Goal: Navigation & Orientation: Find specific page/section

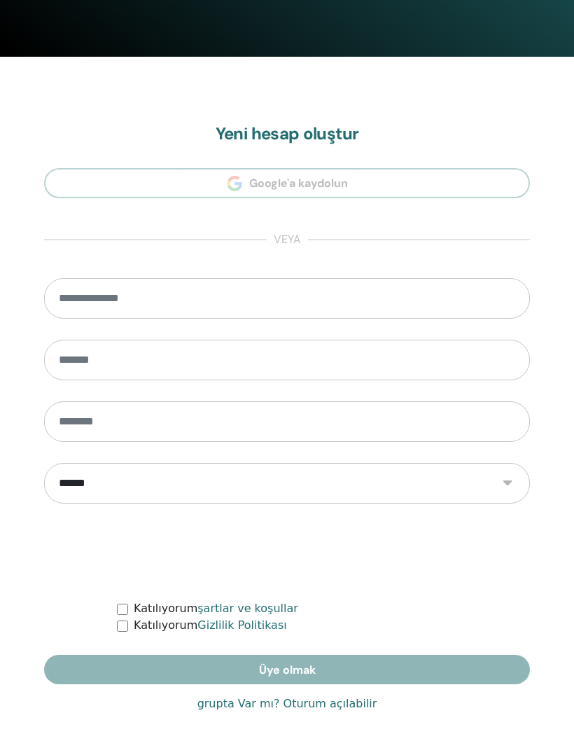
scroll to position [675, 0]
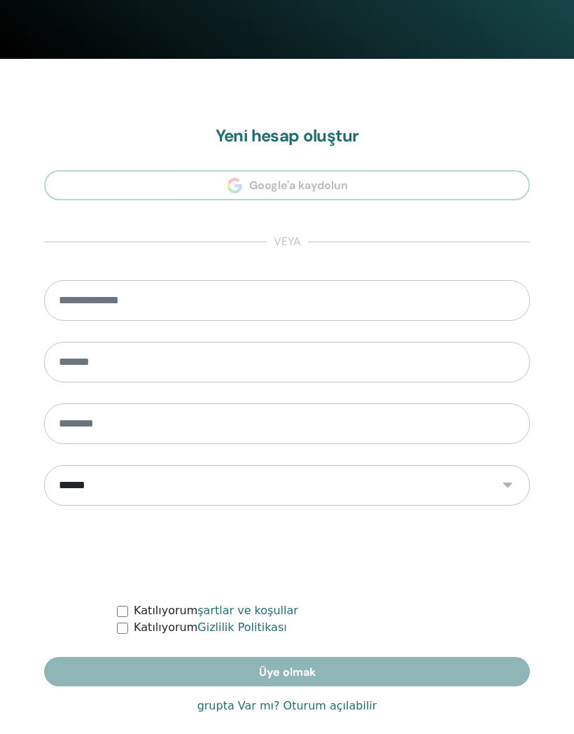
click at [226, 707] on font "grupta Var mı? Oturum açılabilir" at bounding box center [288, 705] width 180 height 13
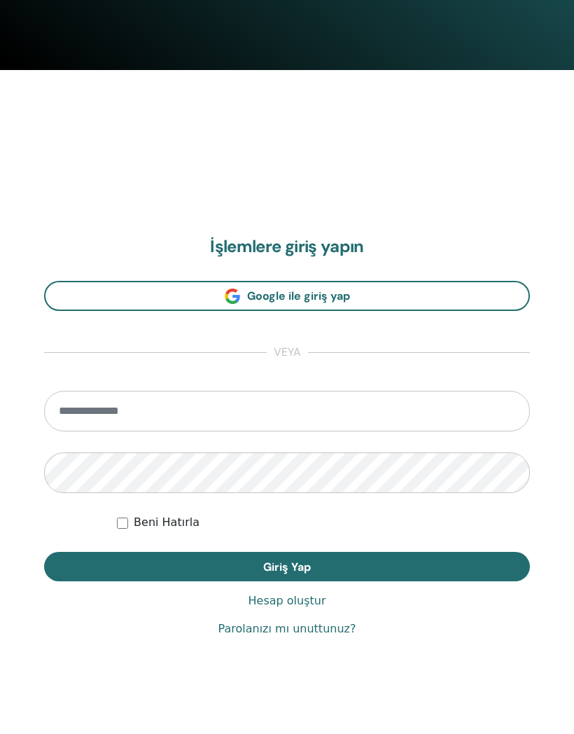
scroll to position [664, 0]
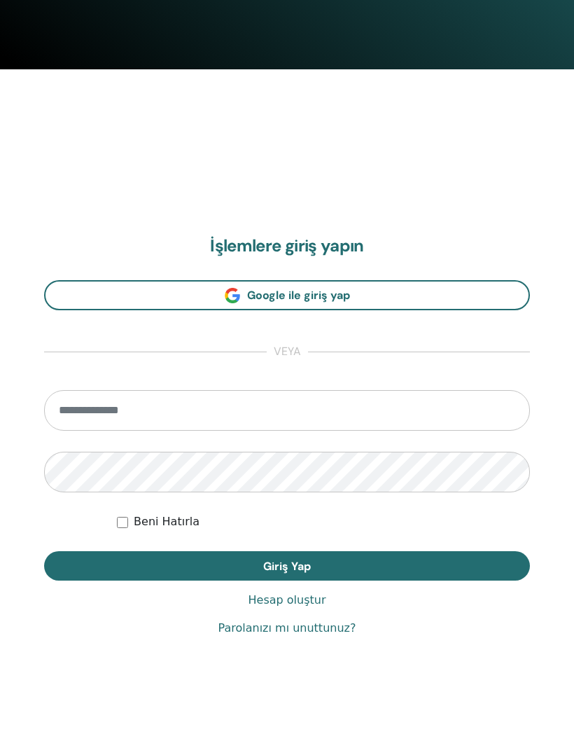
click at [136, 416] on input "email" at bounding box center [287, 411] width 486 height 41
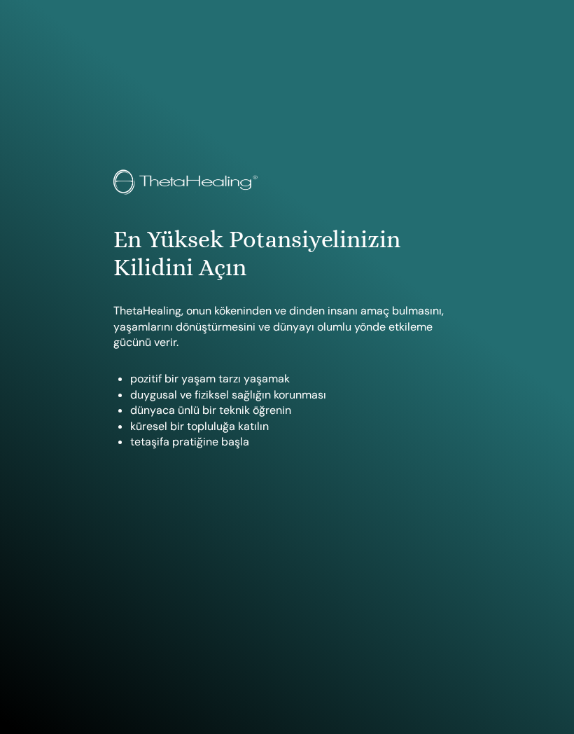
type input "**********"
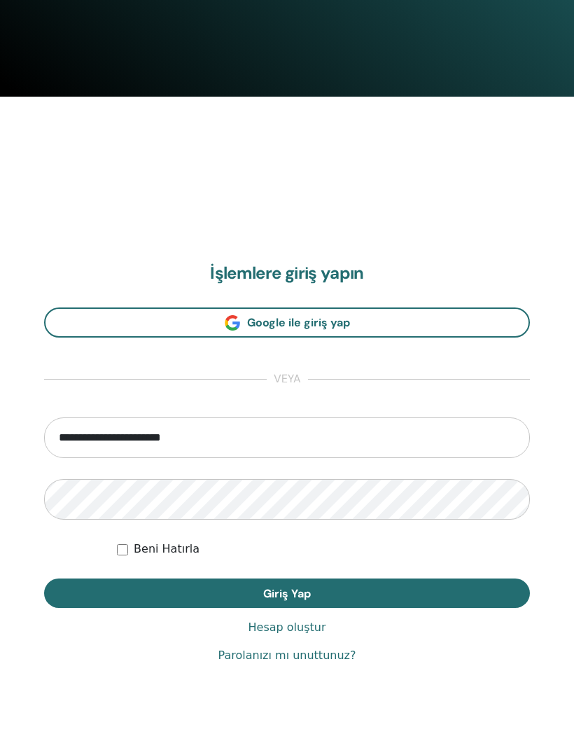
scroll to position [675, 0]
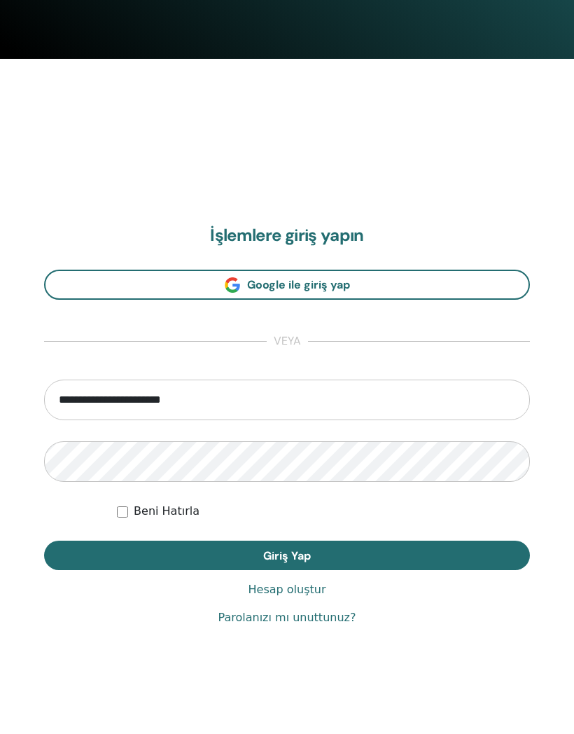
click at [306, 550] on font "Giriş Yap" at bounding box center [287, 555] width 48 height 15
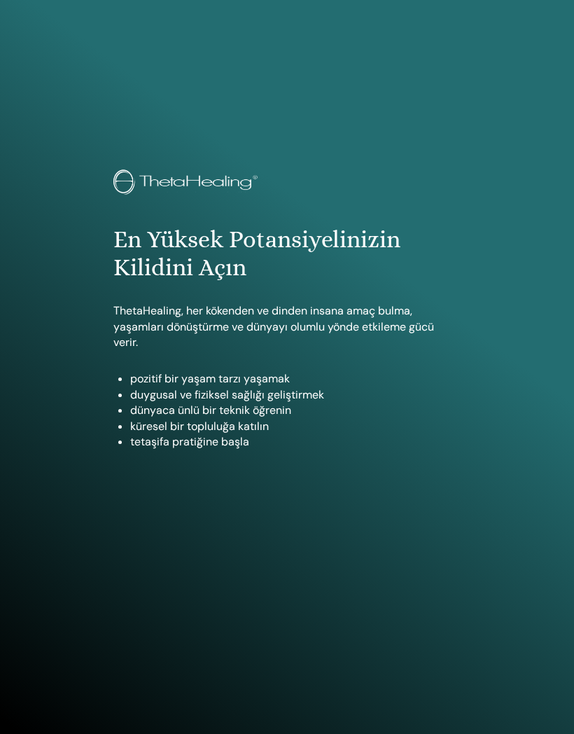
scroll to position [735, 0]
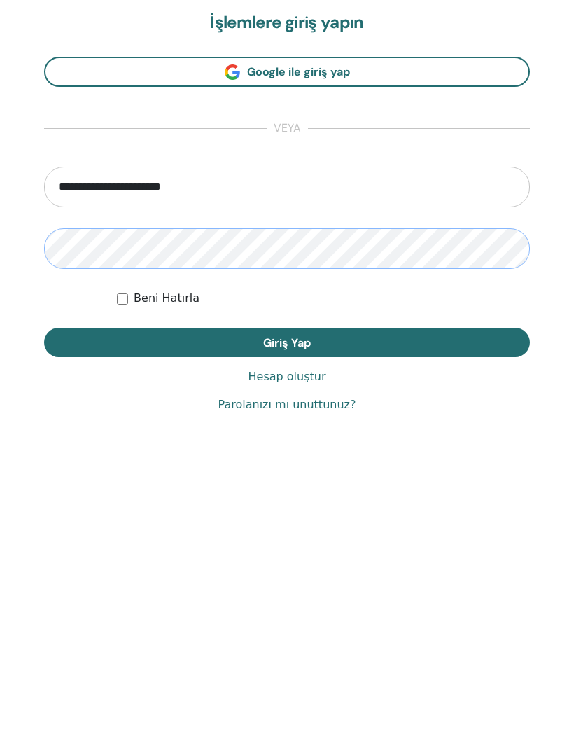
click at [317, 482] on button "Giriş Yap" at bounding box center [287, 496] width 486 height 29
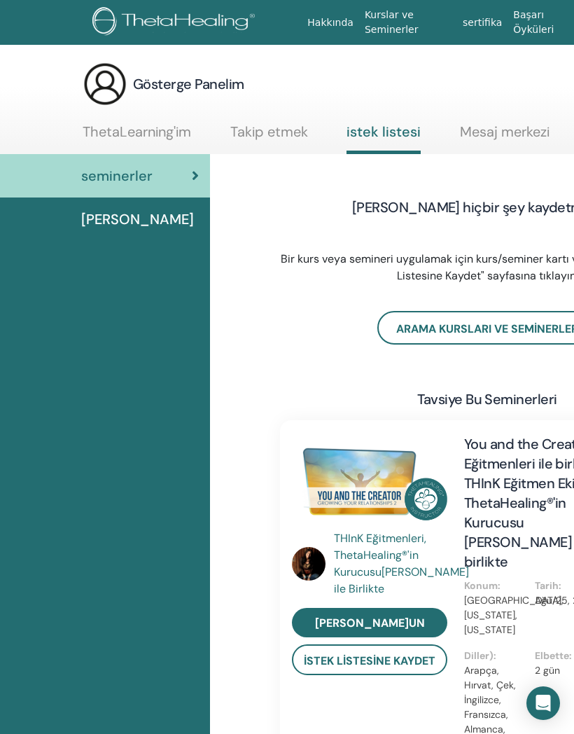
click at [397, 20] on font "Kurslar ve Seminerler" at bounding box center [392, 22] width 54 height 26
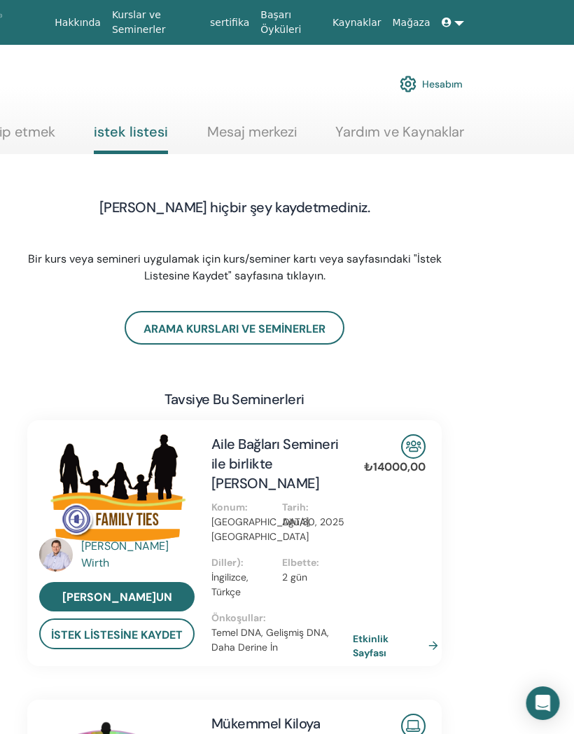
scroll to position [0, 254]
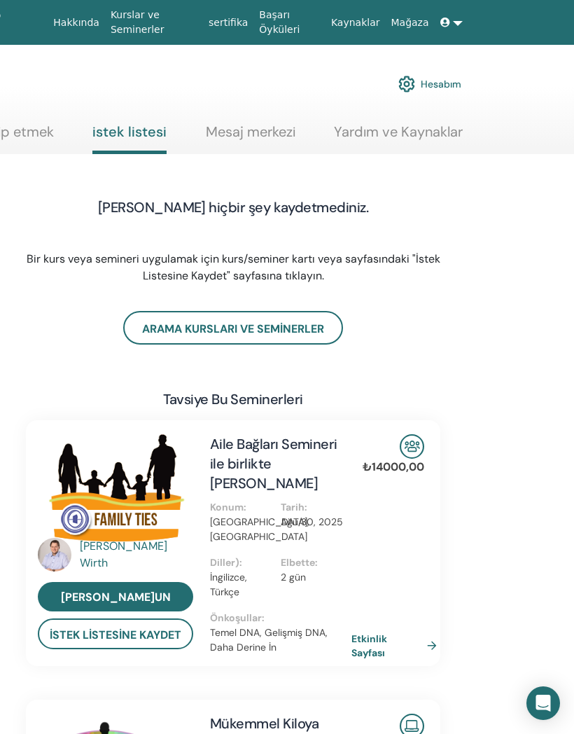
click at [442, 83] on font "Hesabım" at bounding box center [441, 84] width 41 height 13
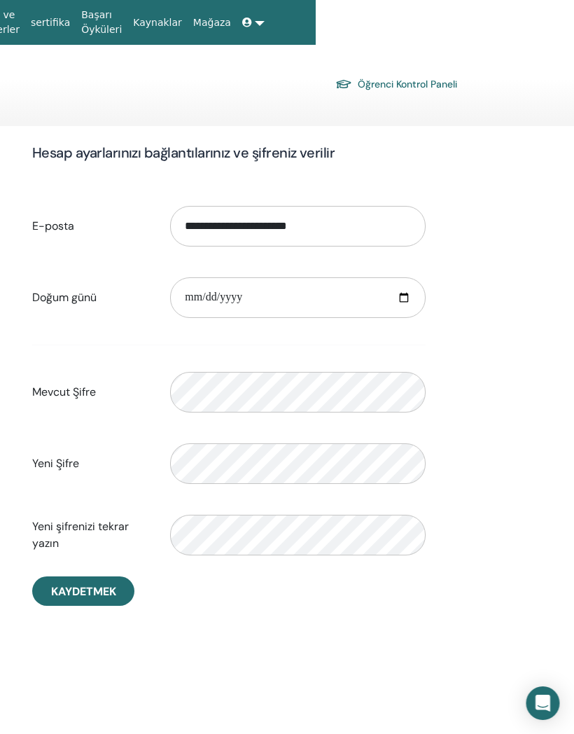
scroll to position [0, 258]
click at [403, 81] on font "Öğrenci Kontrol Paneli" at bounding box center [407, 84] width 99 height 13
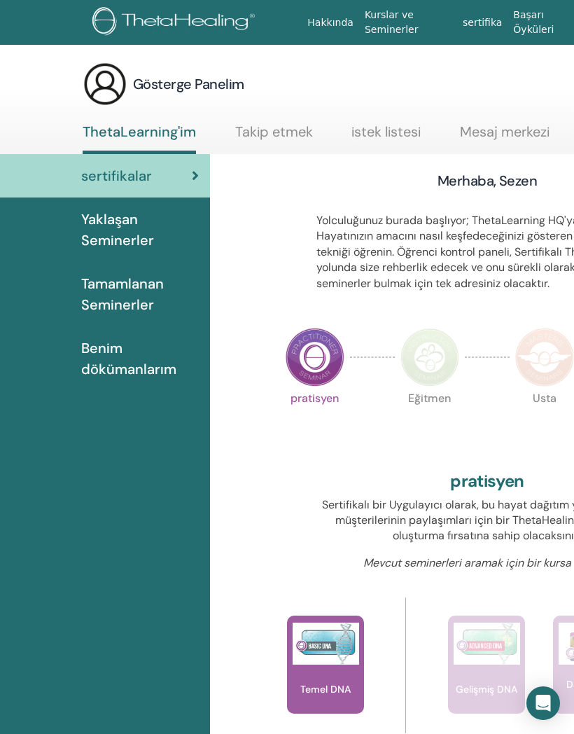
click at [120, 288] on font "Tamamlanan Seminerler" at bounding box center [122, 294] width 83 height 39
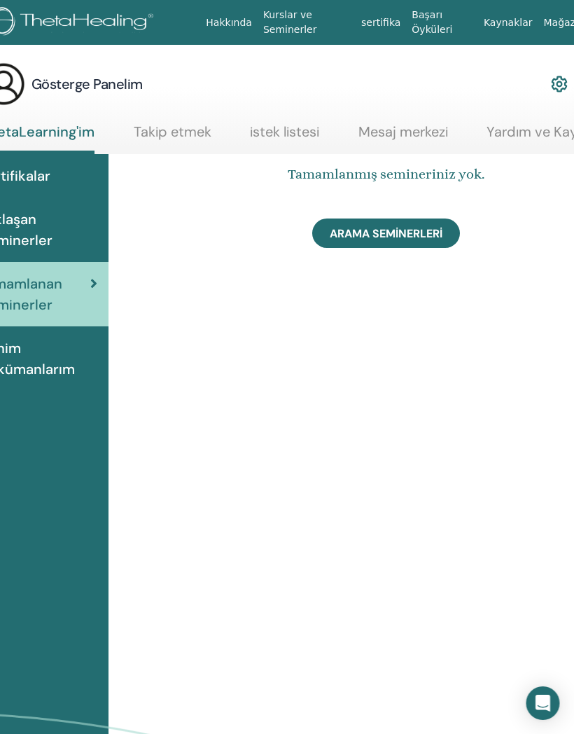
scroll to position [0, 102]
click at [262, 431] on div "Tamamlanmış semineriniz yok. ARAMA SEMİNERLERİ" at bounding box center [424, 503] width 630 height 699
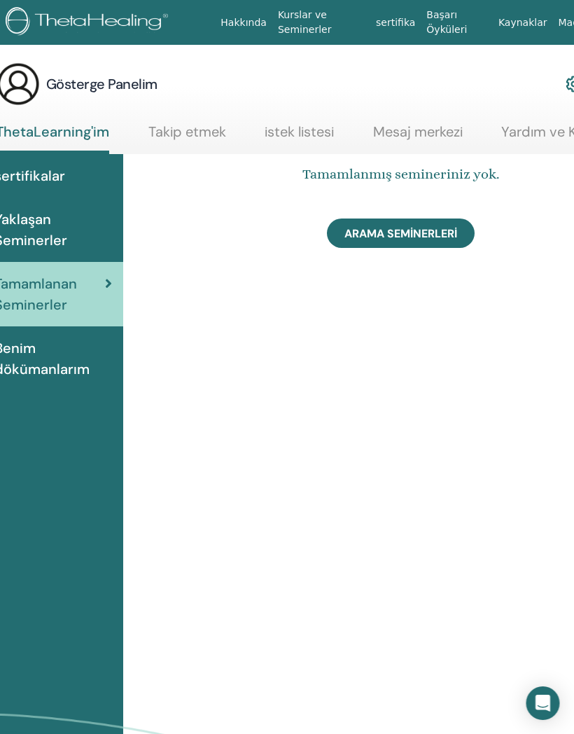
scroll to position [0, 0]
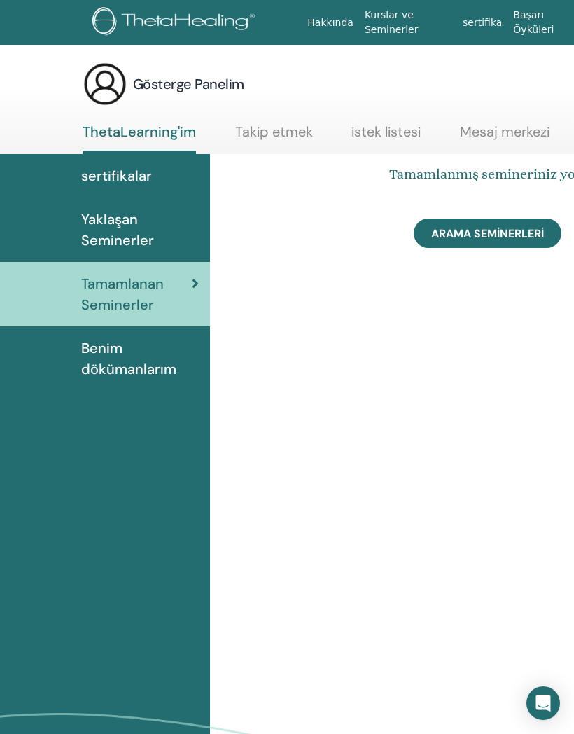
click at [130, 172] on font "sertifikalar" at bounding box center [116, 176] width 71 height 18
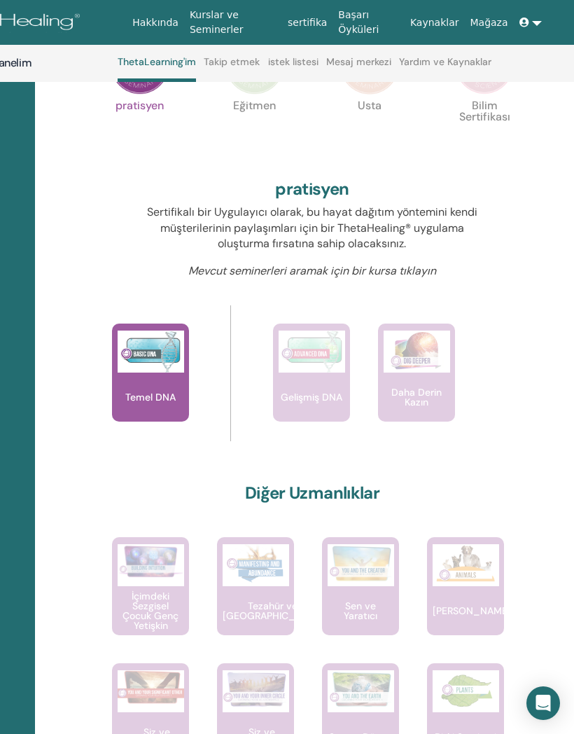
scroll to position [329, 175]
click at [145, 368] on img at bounding box center [151, 352] width 67 height 42
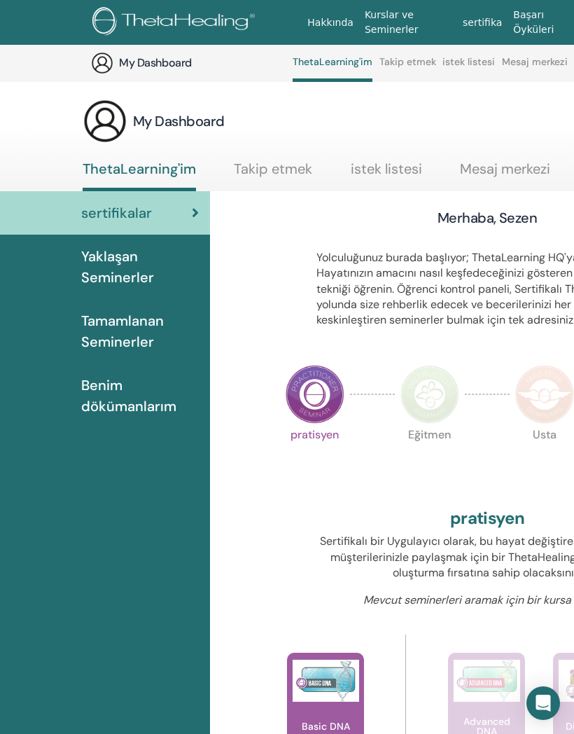
scroll to position [389, 175]
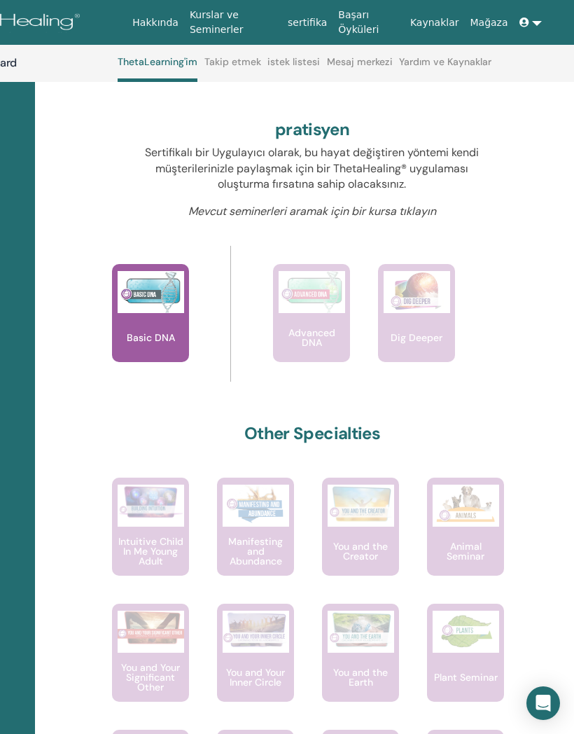
click at [303, 23] on link "sertifika" at bounding box center [307, 23] width 50 height 26
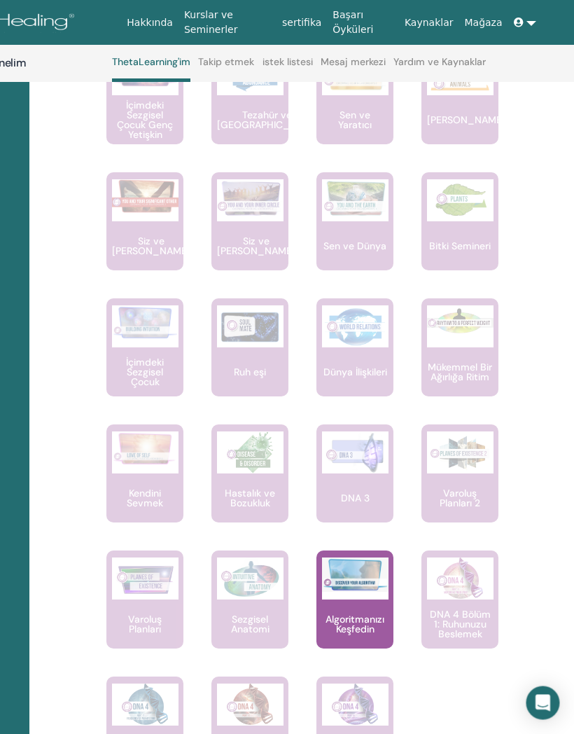
scroll to position [819, 181]
click at [361, 602] on div "Algoritmanızı Keşfedin" at bounding box center [355, 600] width 77 height 98
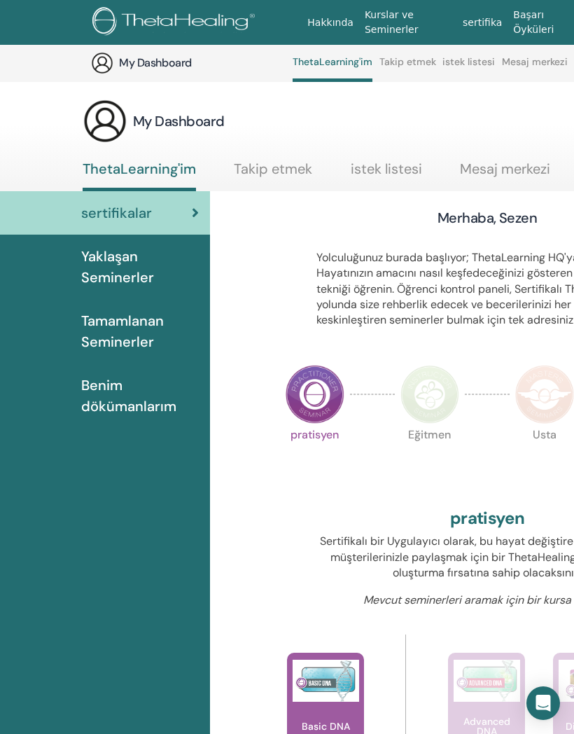
scroll to position [879, 181]
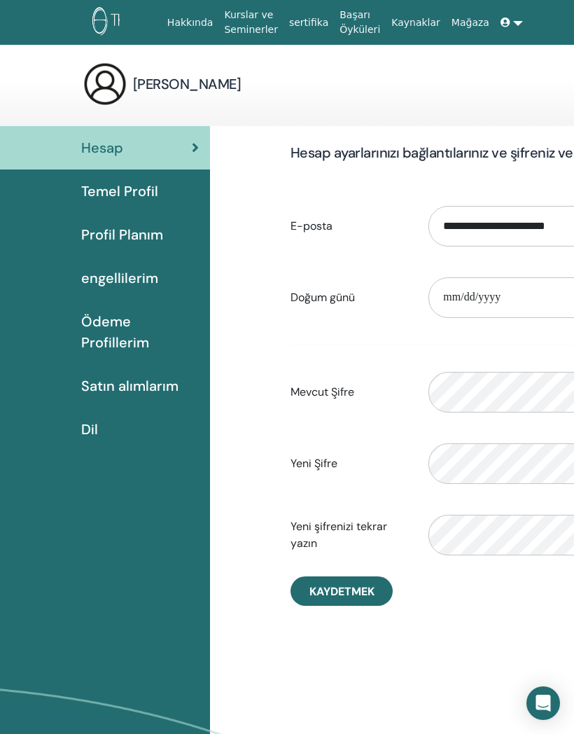
scroll to position [0, 259]
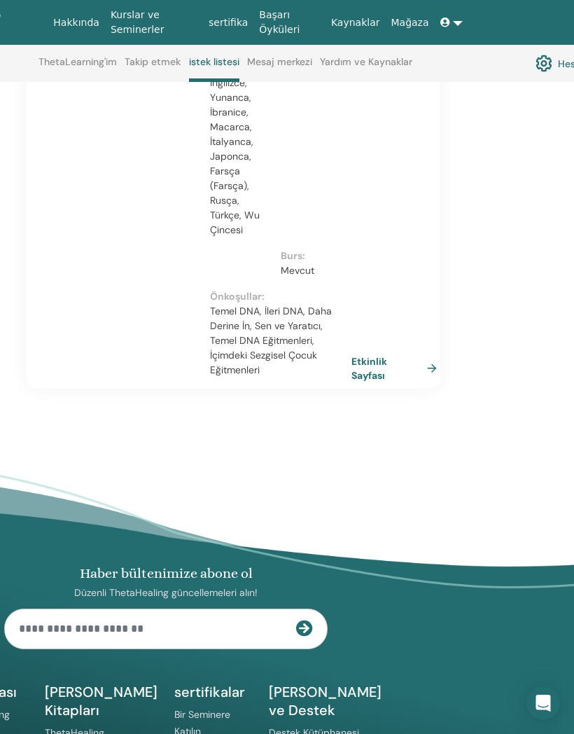
scroll to position [1663, 254]
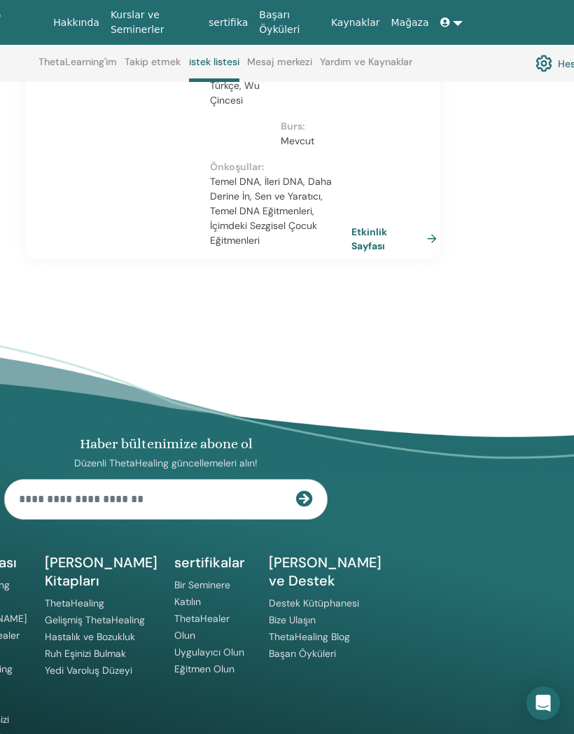
click at [83, 553] on font "Vianna'nın Kitapları" at bounding box center [101, 571] width 113 height 36
click at [63, 614] on font "Gelişmiş ThetaHealing" at bounding box center [95, 620] width 100 height 13
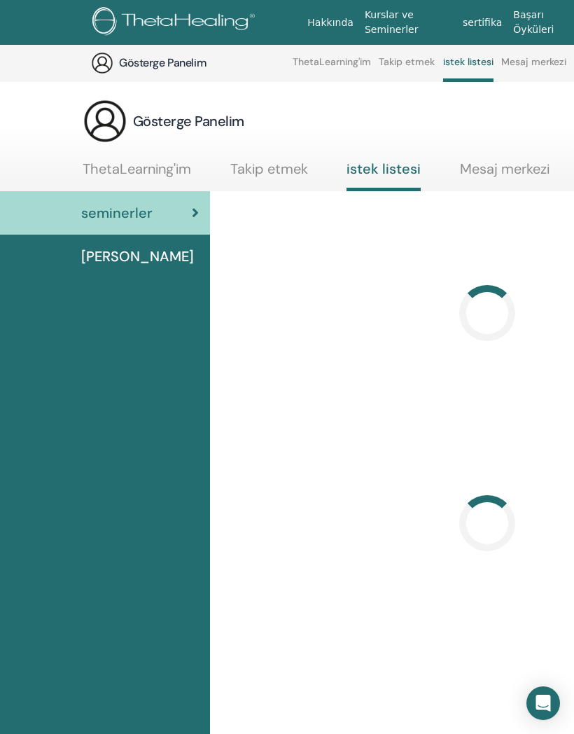
scroll to position [597, 254]
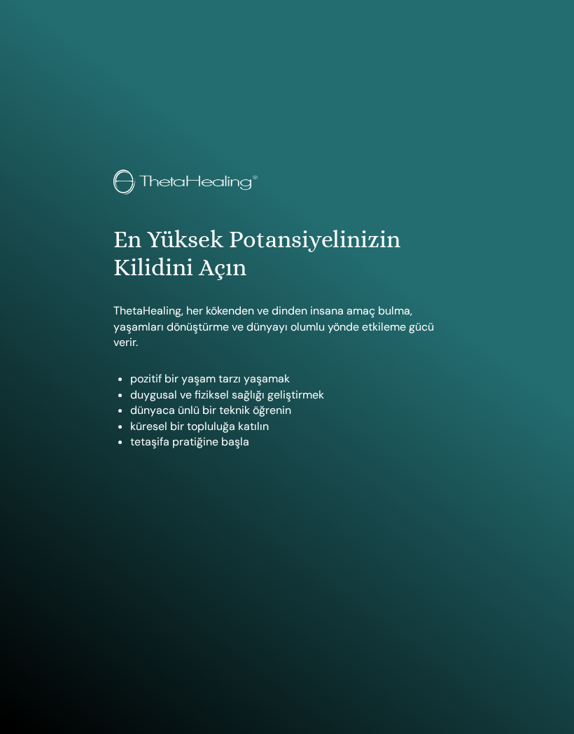
scroll to position [735, 0]
